Goal: Information Seeking & Learning: Learn about a topic

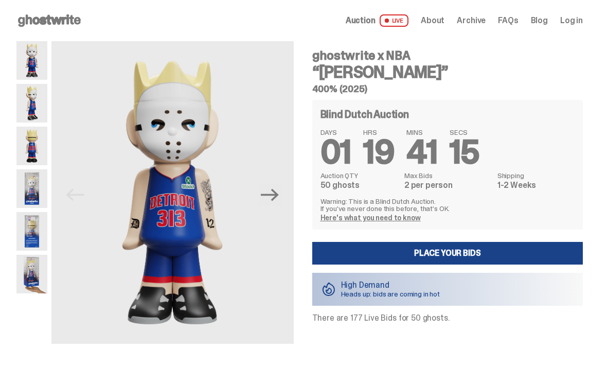
click at [269, 191] on icon "Next" at bounding box center [270, 195] width 18 height 18
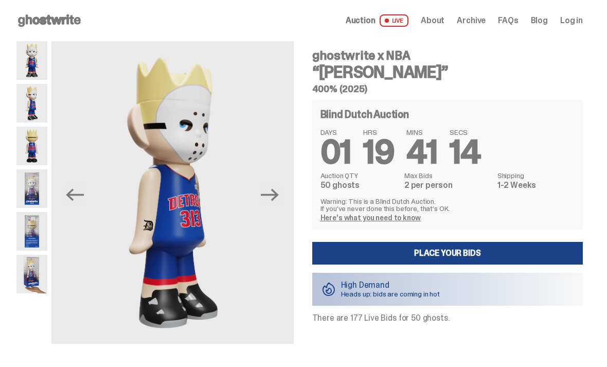
click at [286, 189] on img at bounding box center [172, 192] width 242 height 302
click at [281, 188] on button "Next" at bounding box center [270, 195] width 23 height 23
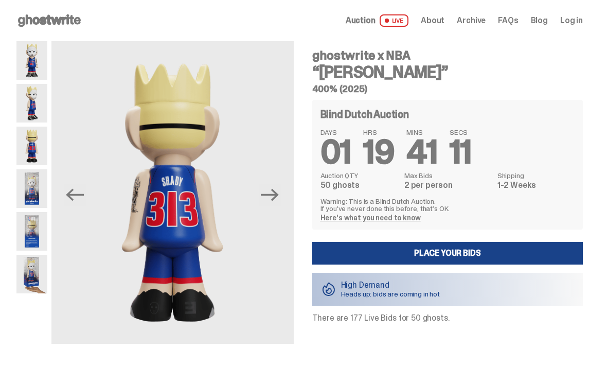
click at [290, 193] on img at bounding box center [172, 192] width 242 height 302
click at [285, 191] on img at bounding box center [172, 192] width 242 height 302
click at [279, 200] on icon "Next" at bounding box center [270, 195] width 18 height 18
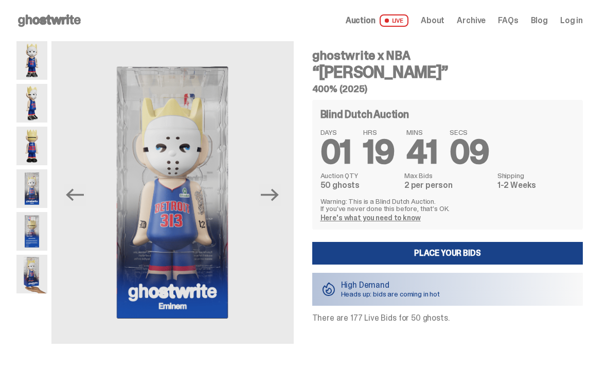
click at [279, 198] on icon "Next" at bounding box center [270, 195] width 18 height 18
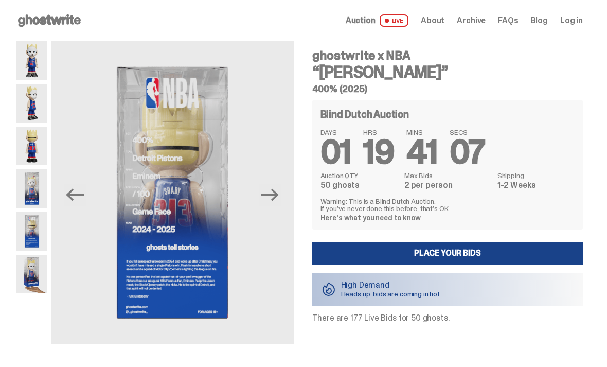
click at [281, 200] on button "Next" at bounding box center [270, 195] width 23 height 23
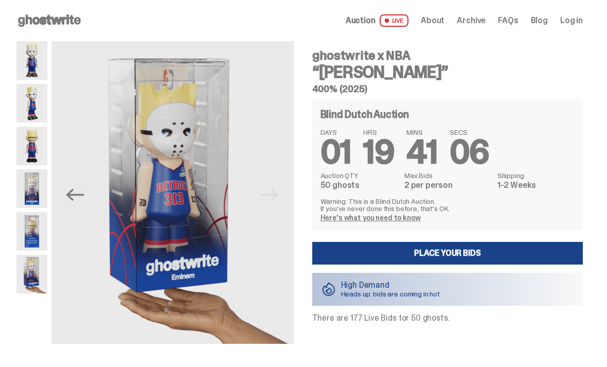
click at [282, 197] on img at bounding box center [172, 192] width 242 height 302
click at [64, 195] on button "Previous" at bounding box center [75, 195] width 23 height 23
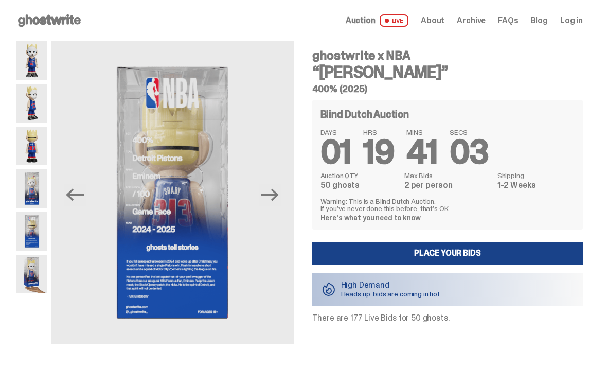
click at [71, 193] on icon "Previous" at bounding box center [75, 195] width 18 height 18
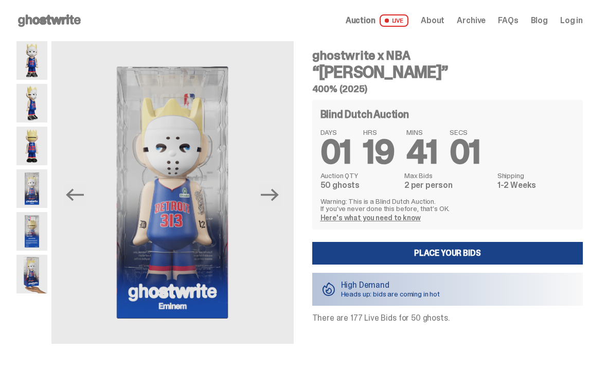
click at [70, 195] on icon "Previous" at bounding box center [75, 195] width 18 height 12
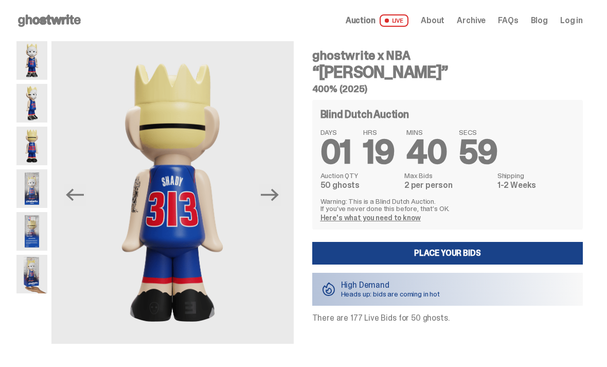
click at [70, 194] on icon "Previous" at bounding box center [75, 195] width 18 height 12
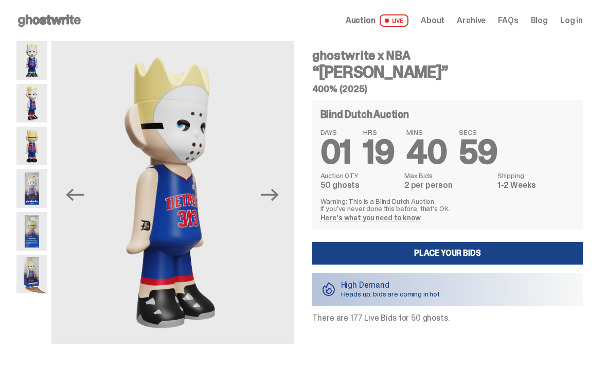
click at [71, 195] on icon "Previous" at bounding box center [75, 195] width 18 height 12
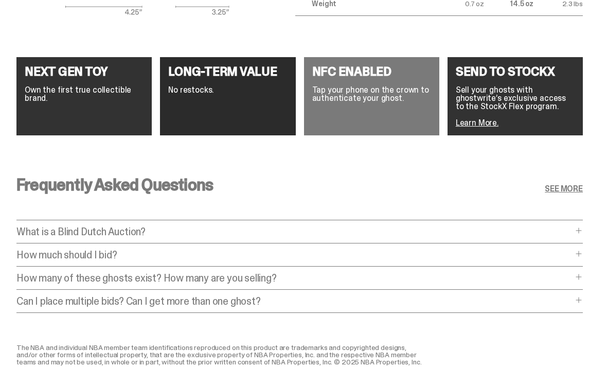
scroll to position [1847, 0]
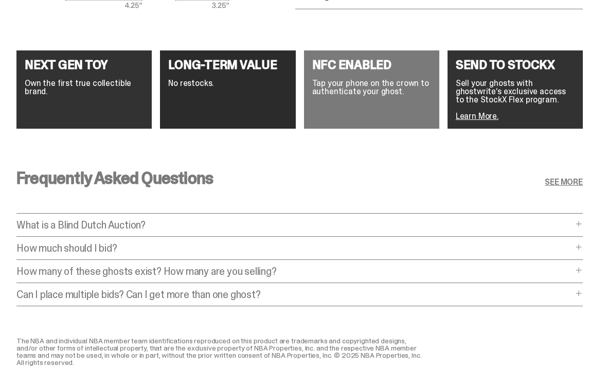
click at [583, 227] on span at bounding box center [578, 224] width 8 height 8
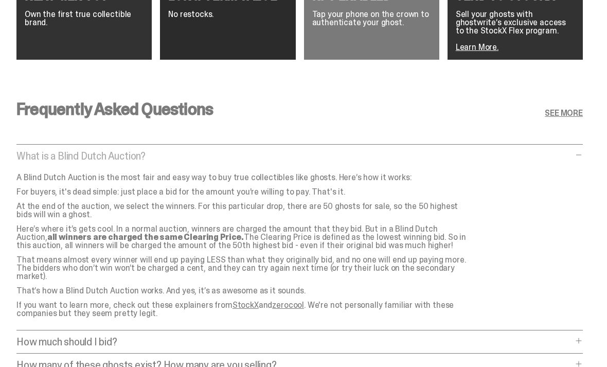
scroll to position [1919, 0]
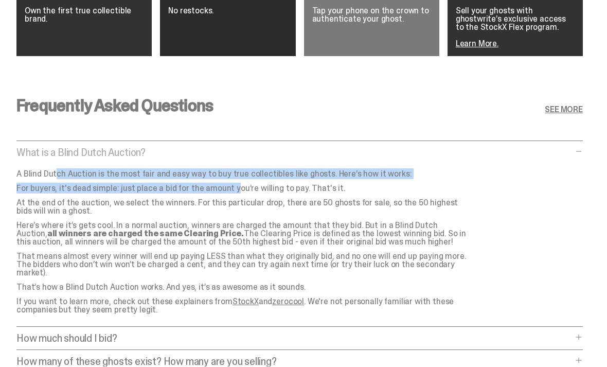
click at [244, 228] on strong "all winners are charged the same Clearing Price." at bounding box center [145, 233] width 196 height 11
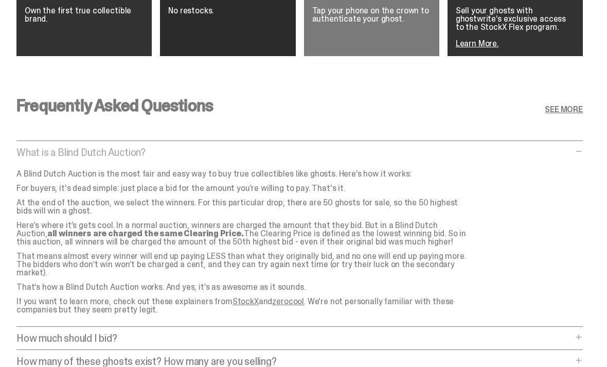
click at [493, 209] on div "What is a Blind Dutch Auction? What is a Blind Dutch Auction? A Blind Dutch Auc…" at bounding box center [299, 237] width 566 height 179
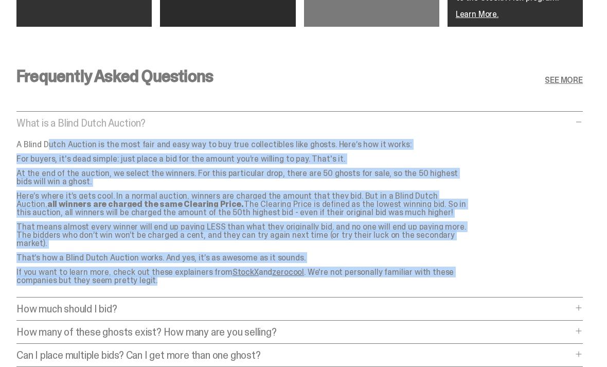
scroll to position [1952, 0]
